Goal: Book appointment/travel/reservation

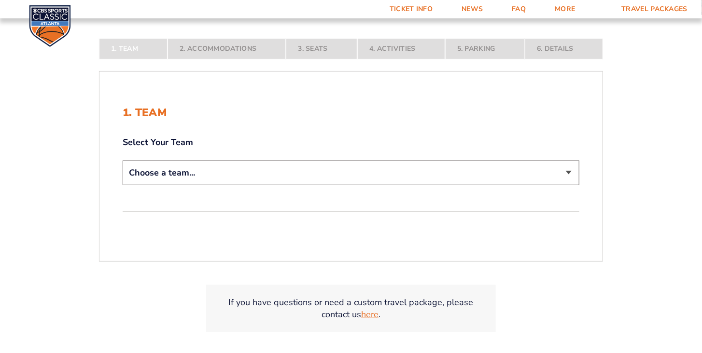
scroll to position [193, 0]
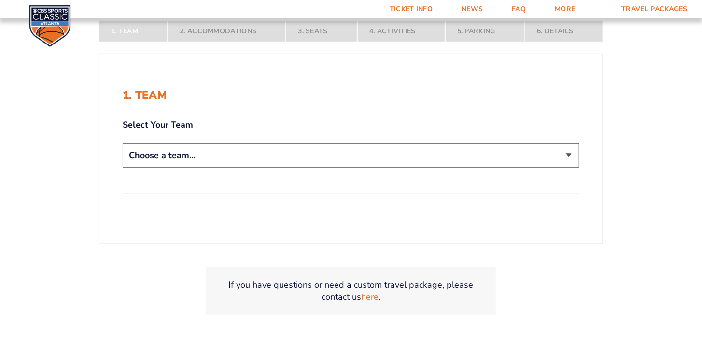
click at [569, 155] on select "Choose a team... [US_STATE] Wildcats [US_STATE] State Buckeyes [US_STATE] Tar H…" at bounding box center [351, 155] width 457 height 25
select select "12956"
click at [123, 143] on select "Choose a team... [US_STATE] Wildcats [US_STATE] State Buckeyes [US_STATE] Tar H…" at bounding box center [351, 155] width 457 height 25
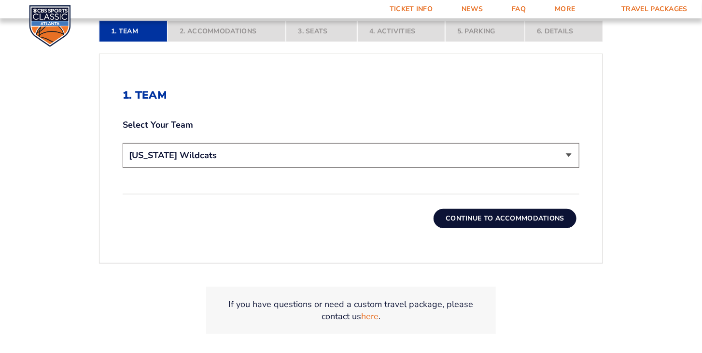
click at [514, 221] on button "Continue To Accommodations" at bounding box center [505, 218] width 143 height 19
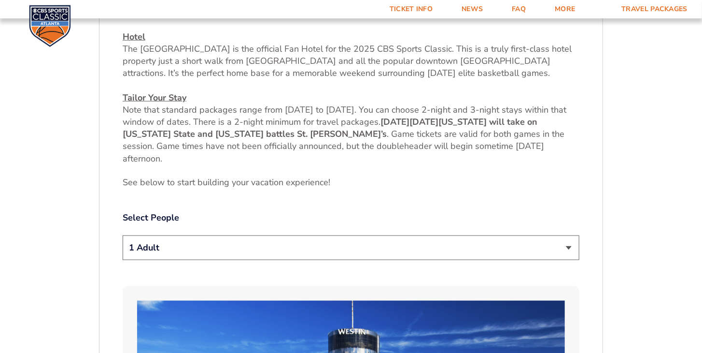
scroll to position [408, 0]
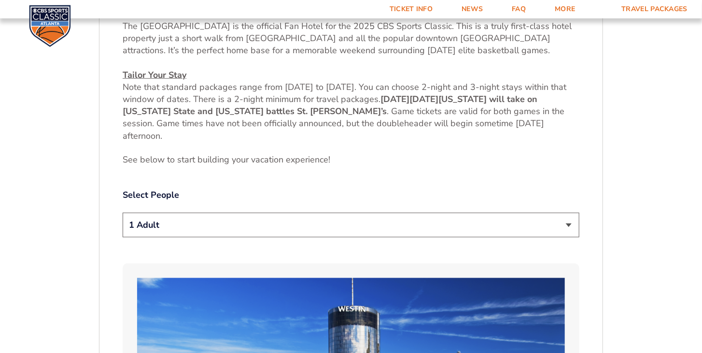
click at [568, 221] on select "1 Adult 2 Adults 3 Adults 4 Adults 2 Adults + 1 Child 2 Adults + 2 Children 2 A…" at bounding box center [351, 225] width 457 height 25
select select "2 Adults"
click at [123, 213] on select "1 Adult 2 Adults 3 Adults 4 Adults 2 Adults + 1 Child 2 Adults + 2 Children 2 A…" at bounding box center [351, 225] width 457 height 25
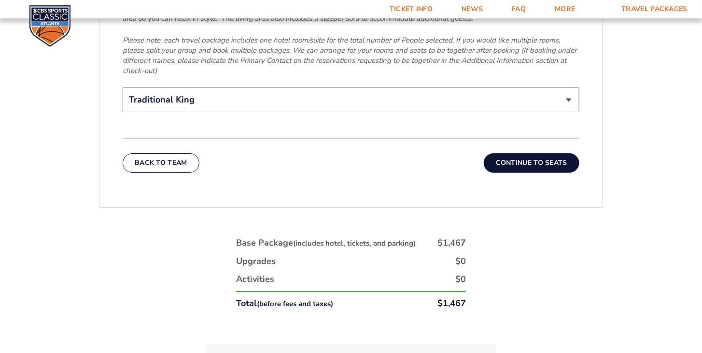
scroll to position [1594, 0]
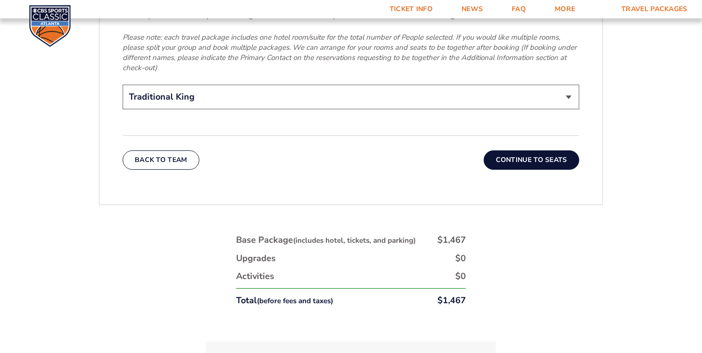
click at [525, 150] on button "Continue To Seats" at bounding box center [532, 159] width 96 height 19
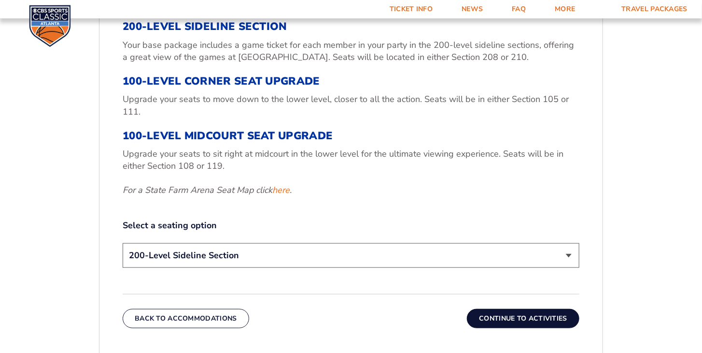
scroll to position [311, 0]
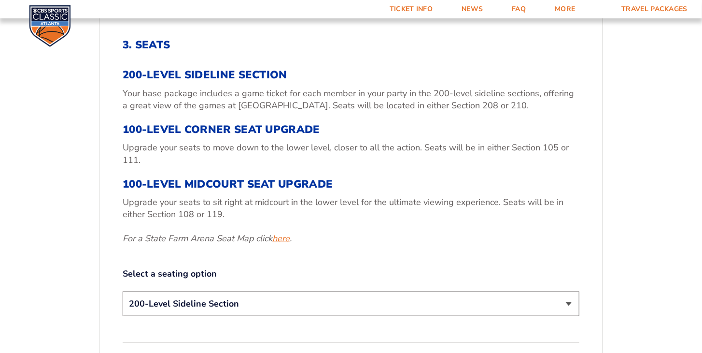
click at [287, 238] on link "here" at bounding box center [280, 238] width 17 height 12
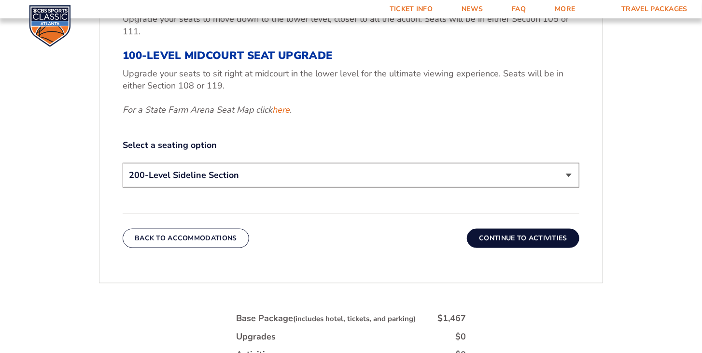
scroll to position [456, 0]
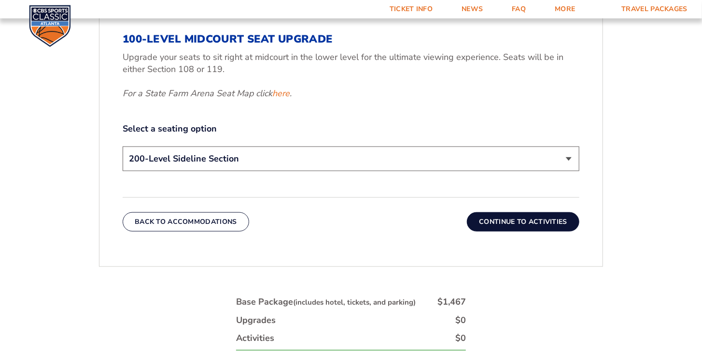
click at [569, 157] on select "200-Level Sideline Section 100-Level Corner Seat Upgrade (+$120 per person) 100…" at bounding box center [351, 158] width 457 height 25
click at [88, 135] on div "1. Team 2. Accommodations 3. Seats 4. Activities 5. Parking 6. Details 1. Team …" at bounding box center [351, 149] width 551 height 694
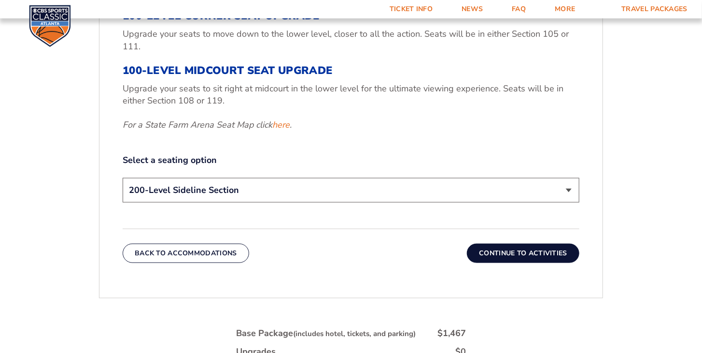
scroll to position [408, 0]
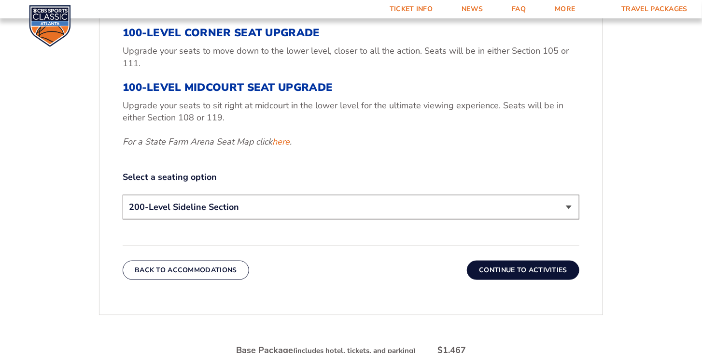
click at [570, 206] on select "200-Level Sideline Section 100-Level Corner Seat Upgrade (+$120 per person) 100…" at bounding box center [351, 207] width 457 height 25
click at [621, 216] on div "1. Team 2. Accommodations 3. Seats 4. Activities 5. Parking 6. Details 1. Team …" at bounding box center [351, 198] width 551 height 694
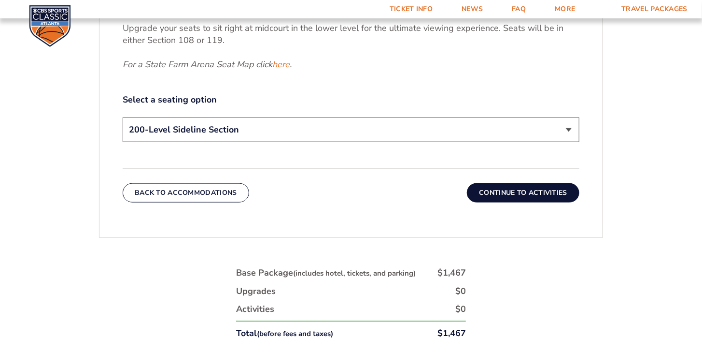
scroll to position [504, 0]
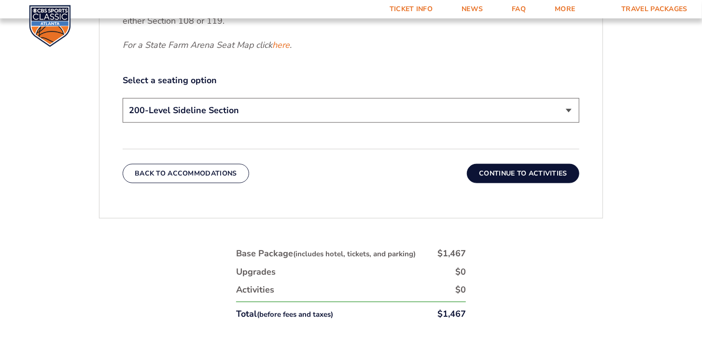
click at [570, 107] on select "200-Level Sideline Section 100-Level Corner Seat Upgrade (+$120 per person) 100…" at bounding box center [351, 110] width 457 height 25
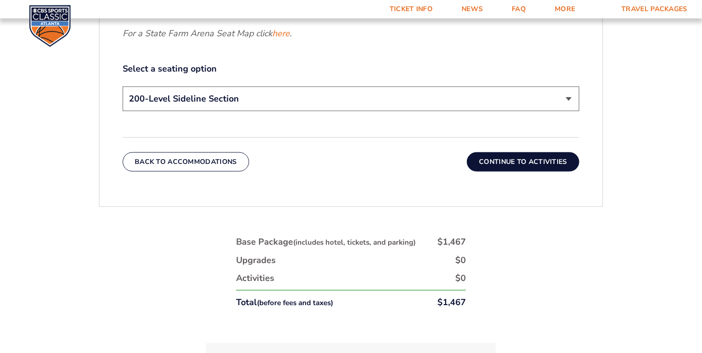
scroll to position [483, 0]
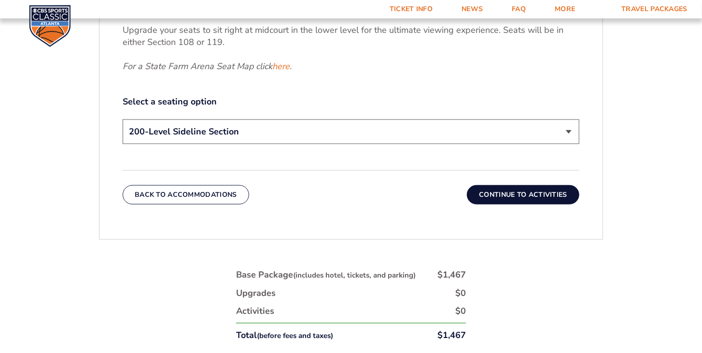
click at [567, 132] on select "200-Level Sideline Section 100-Level Corner Seat Upgrade (+$120 per person) 100…" at bounding box center [351, 131] width 457 height 25
select select "100-Level Midcourt Seat Upgrade"
click at [123, 119] on select "200-Level Sideline Section 100-Level Corner Seat Upgrade (+$120 per person) 100…" at bounding box center [351, 131] width 457 height 25
click at [538, 195] on button "Continue To Activities" at bounding box center [523, 194] width 113 height 19
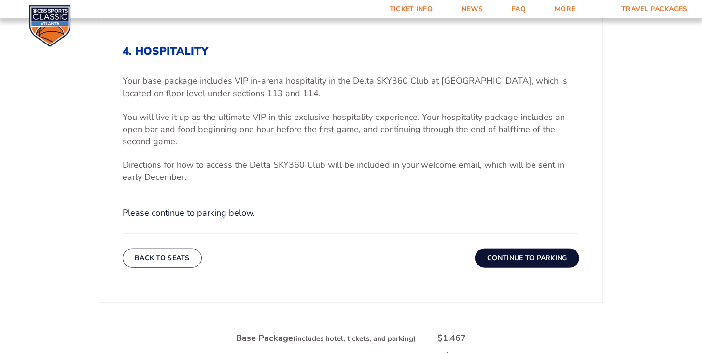
scroll to position [359, 0]
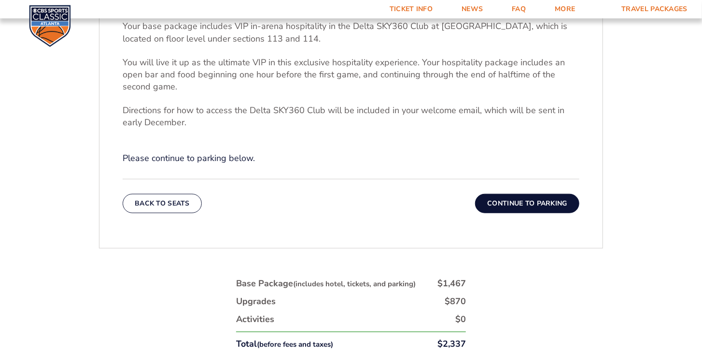
click at [517, 201] on button "Continue To Parking" at bounding box center [527, 203] width 104 height 19
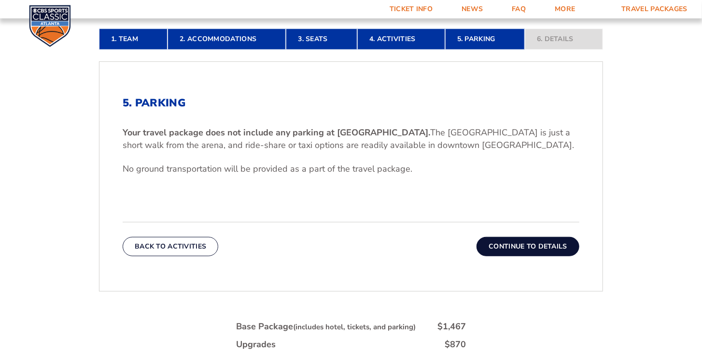
scroll to position [263, 0]
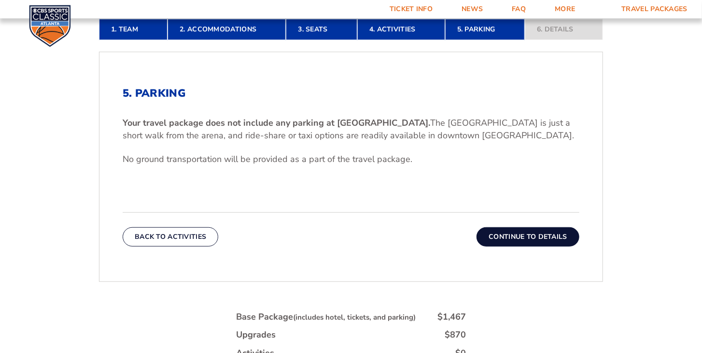
click at [519, 240] on button "Continue To Details" at bounding box center [528, 236] width 103 height 19
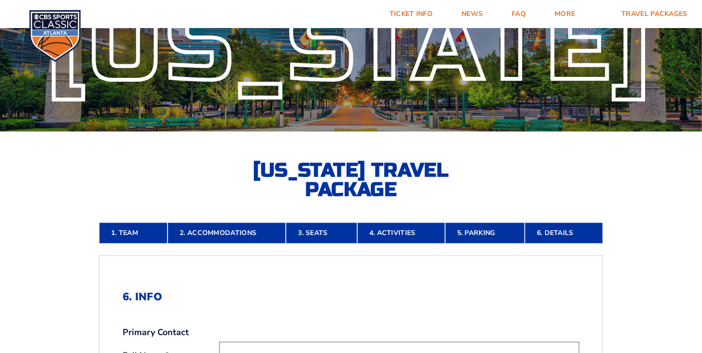
scroll to position [0, 0]
